Goal: Task Accomplishment & Management: Use online tool/utility

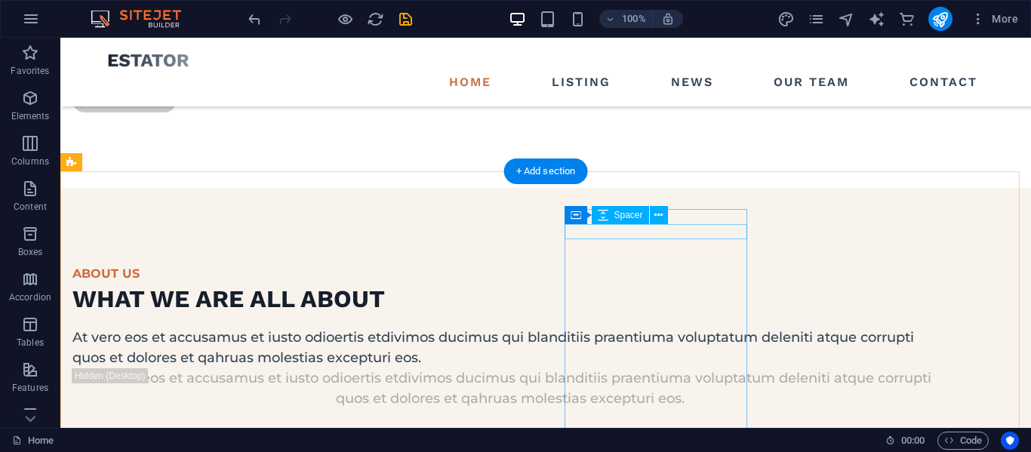
scroll to position [4278, 0]
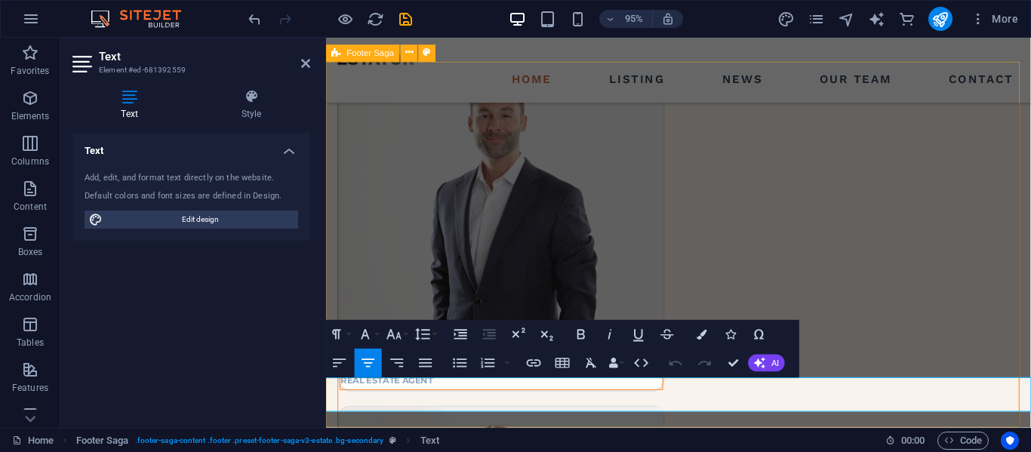
scroll to position [4500, 0]
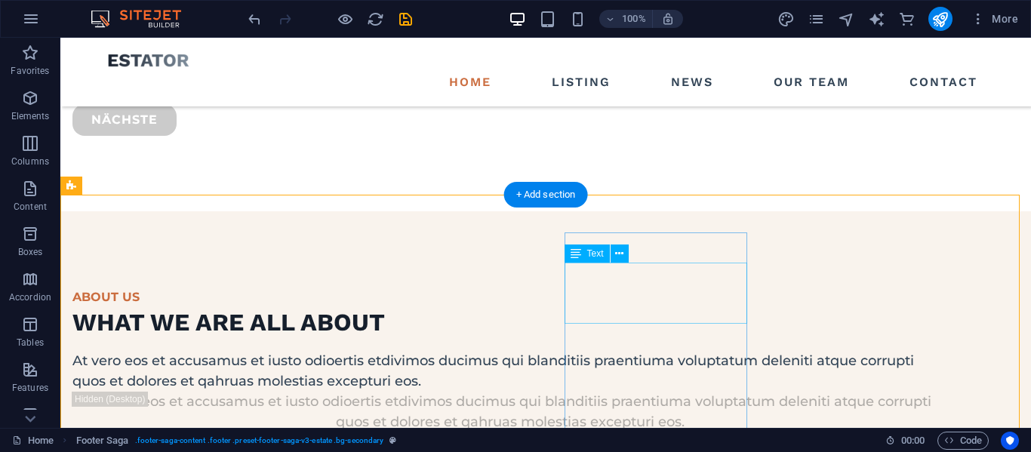
scroll to position [4278, 0]
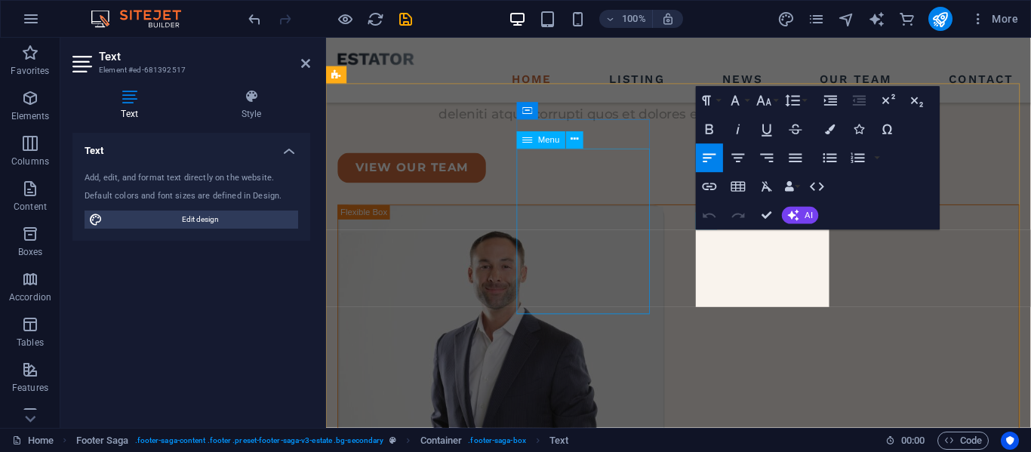
scroll to position [4478, 0]
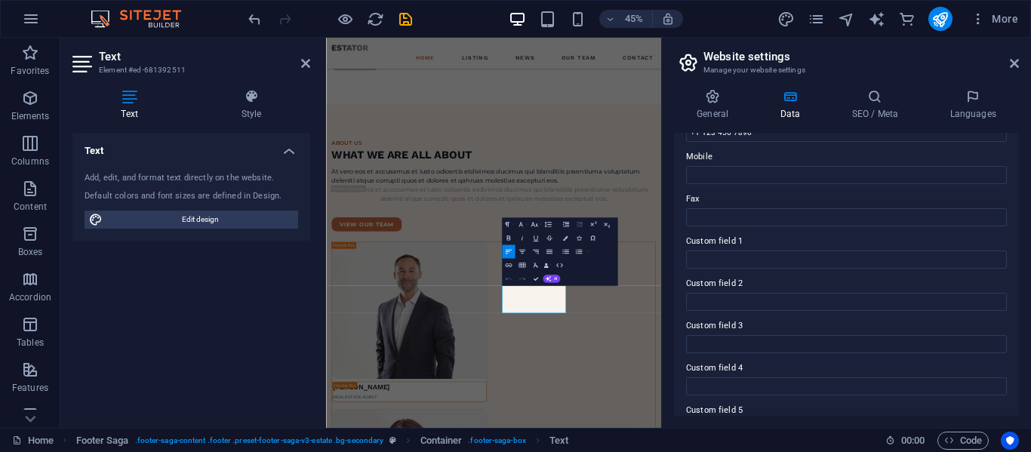
scroll to position [442, 0]
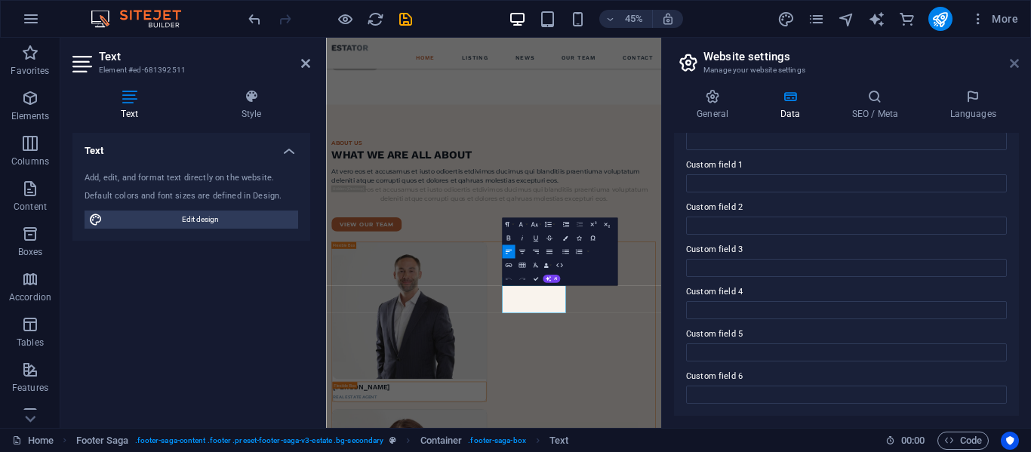
click at [1013, 63] on icon at bounding box center [1014, 63] width 9 height 12
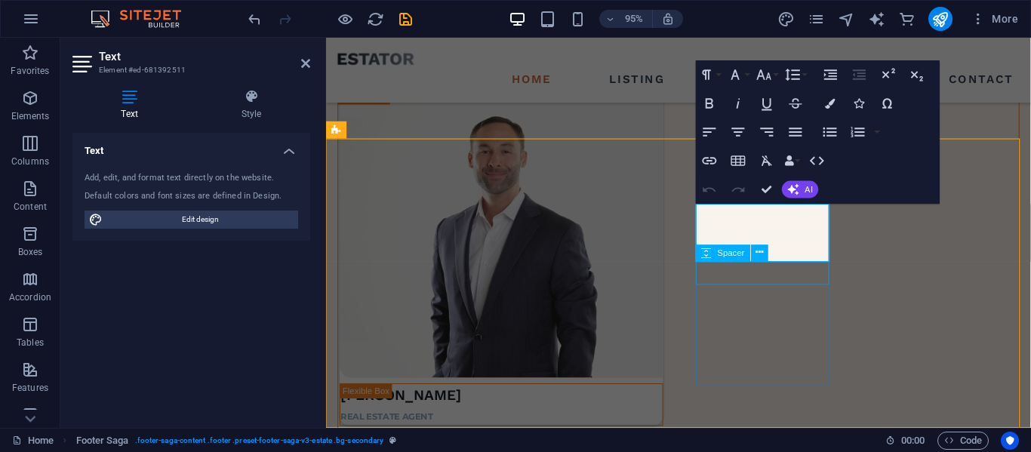
scroll to position [4178, 0]
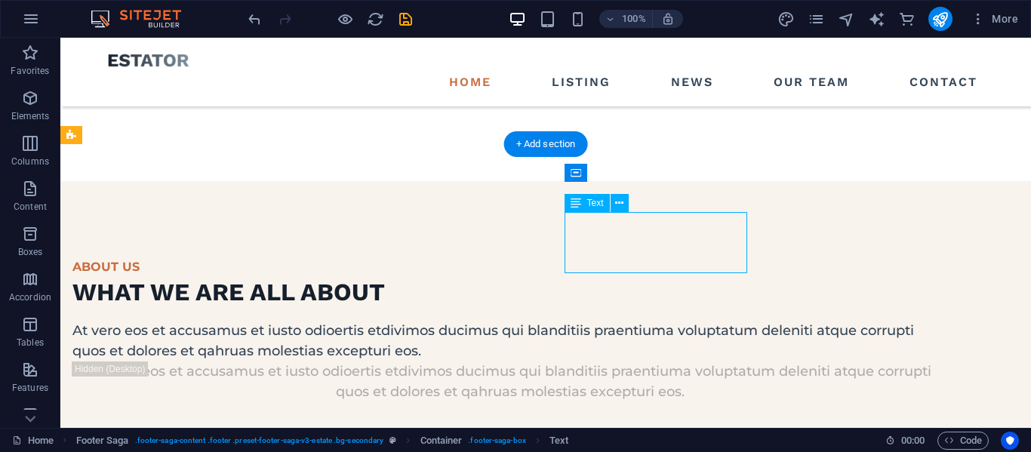
scroll to position [4420, 0]
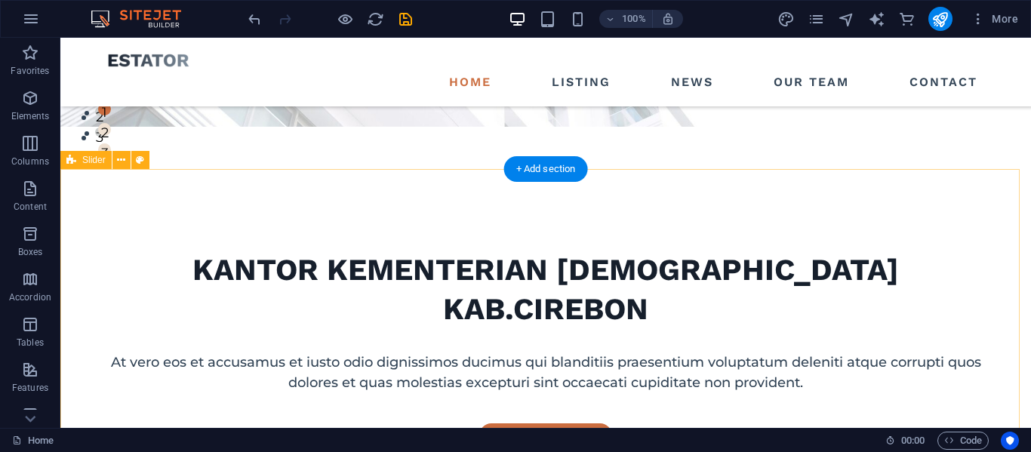
scroll to position [302, 0]
